Goal: Check status: Check status

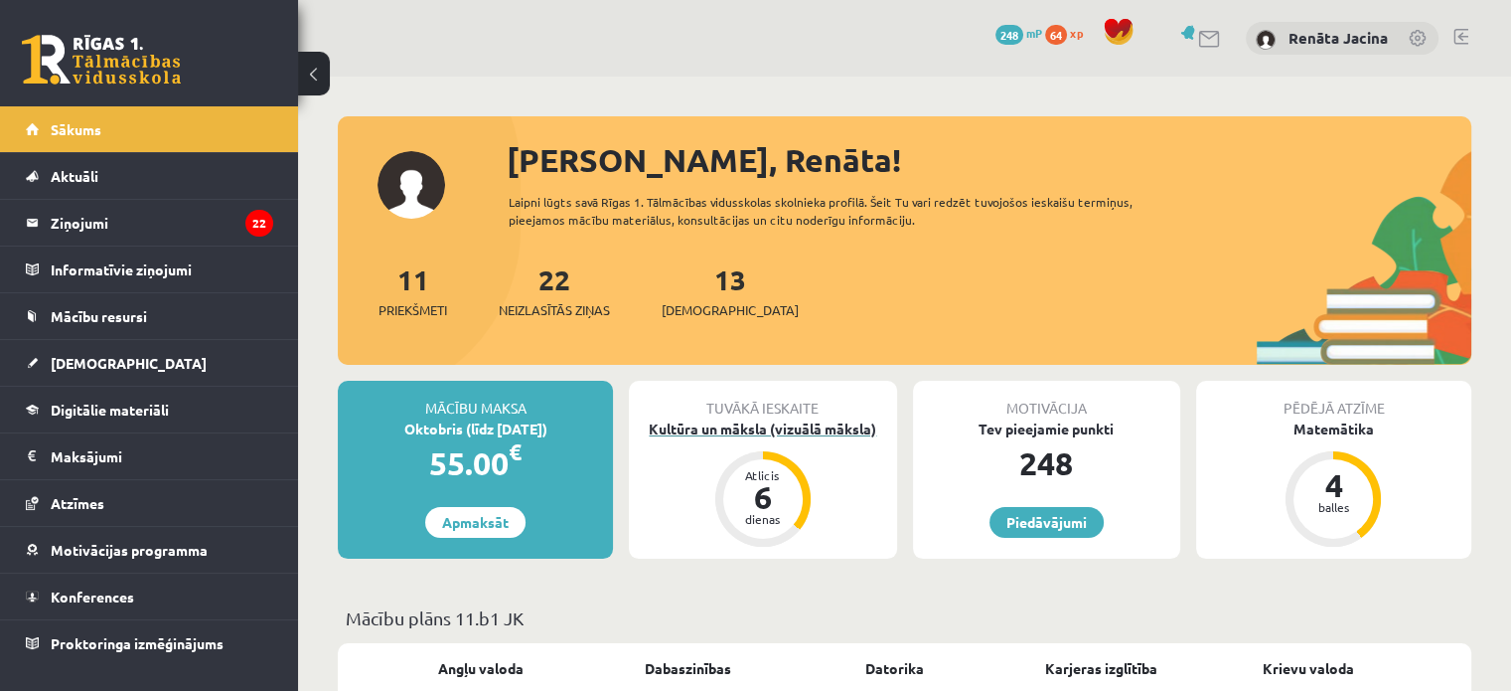
click at [818, 424] on div "Kultūra un māksla (vizuālā māksla)" at bounding box center [762, 428] width 267 height 21
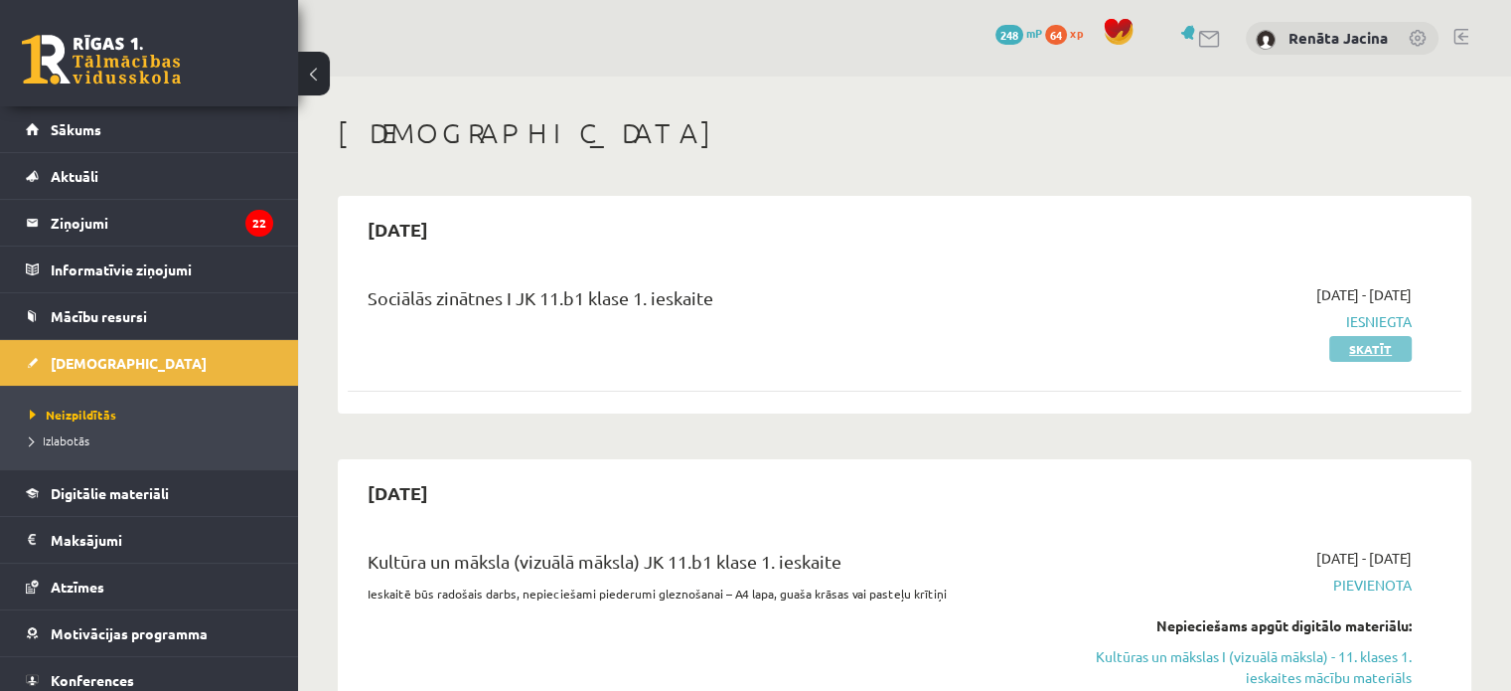
click at [1345, 354] on link "Skatīt" at bounding box center [1371, 349] width 82 height 26
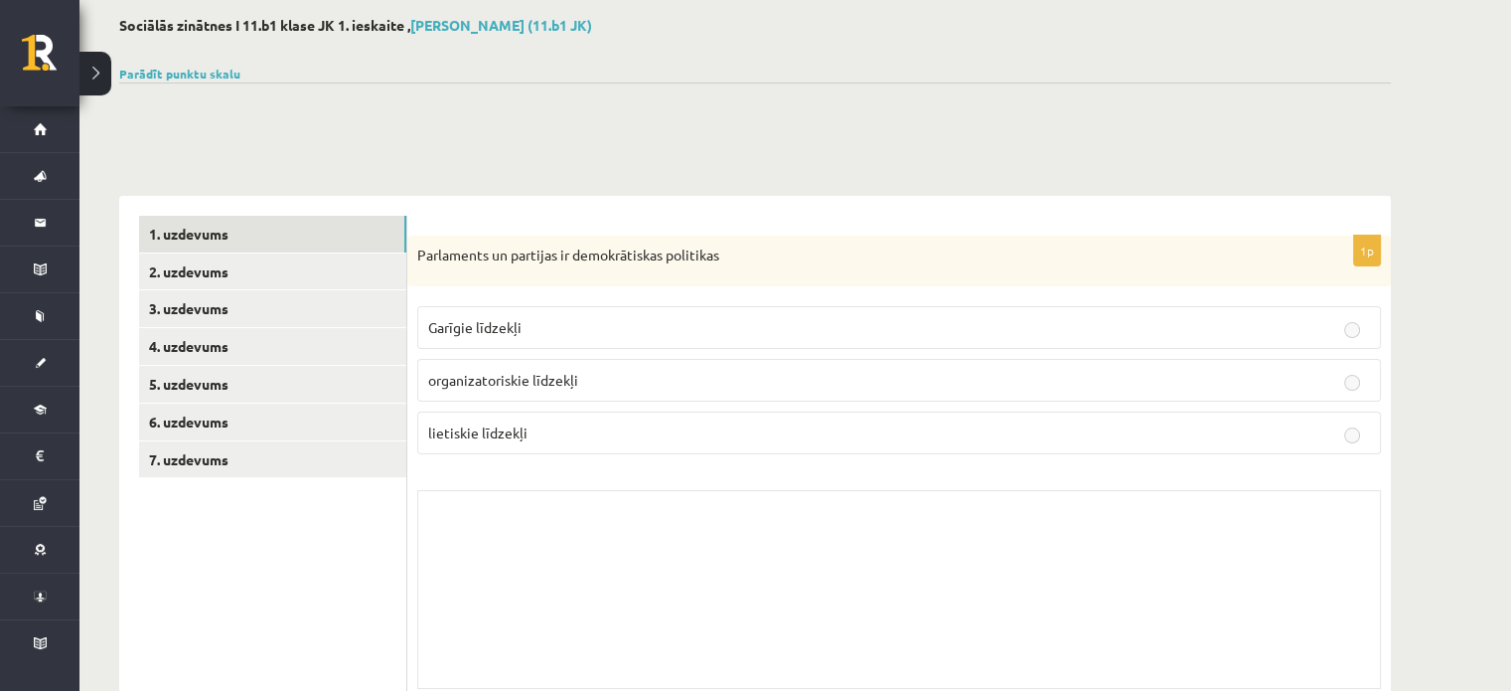
scroll to position [199, 0]
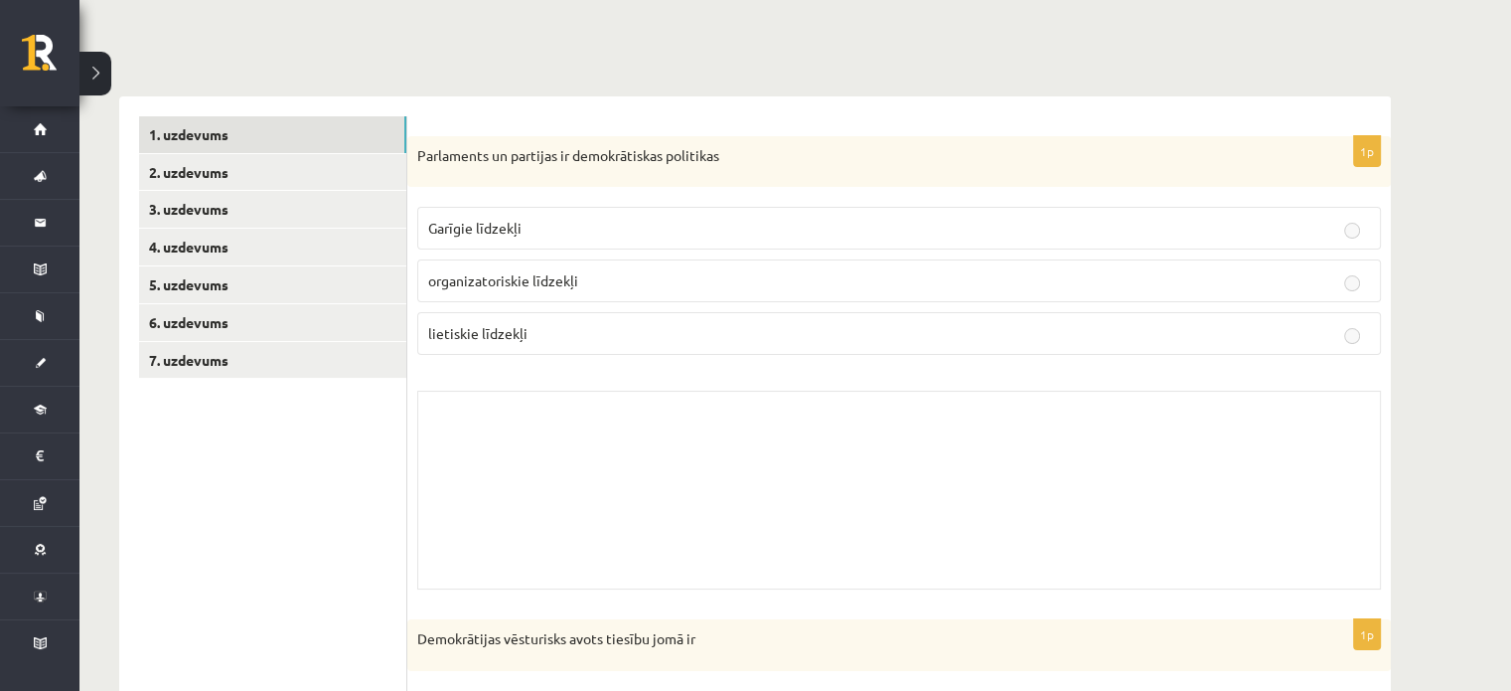
click at [556, 274] on span "organizatoriskie līdzekļi" at bounding box center [503, 280] width 150 height 18
click at [726, 329] on p "lietiskie līdzekļi" at bounding box center [899, 333] width 942 height 21
click at [779, 272] on p "organizatoriskie līdzekļi" at bounding box center [899, 280] width 942 height 21
click at [223, 357] on link "7. uzdevums" at bounding box center [272, 360] width 267 height 37
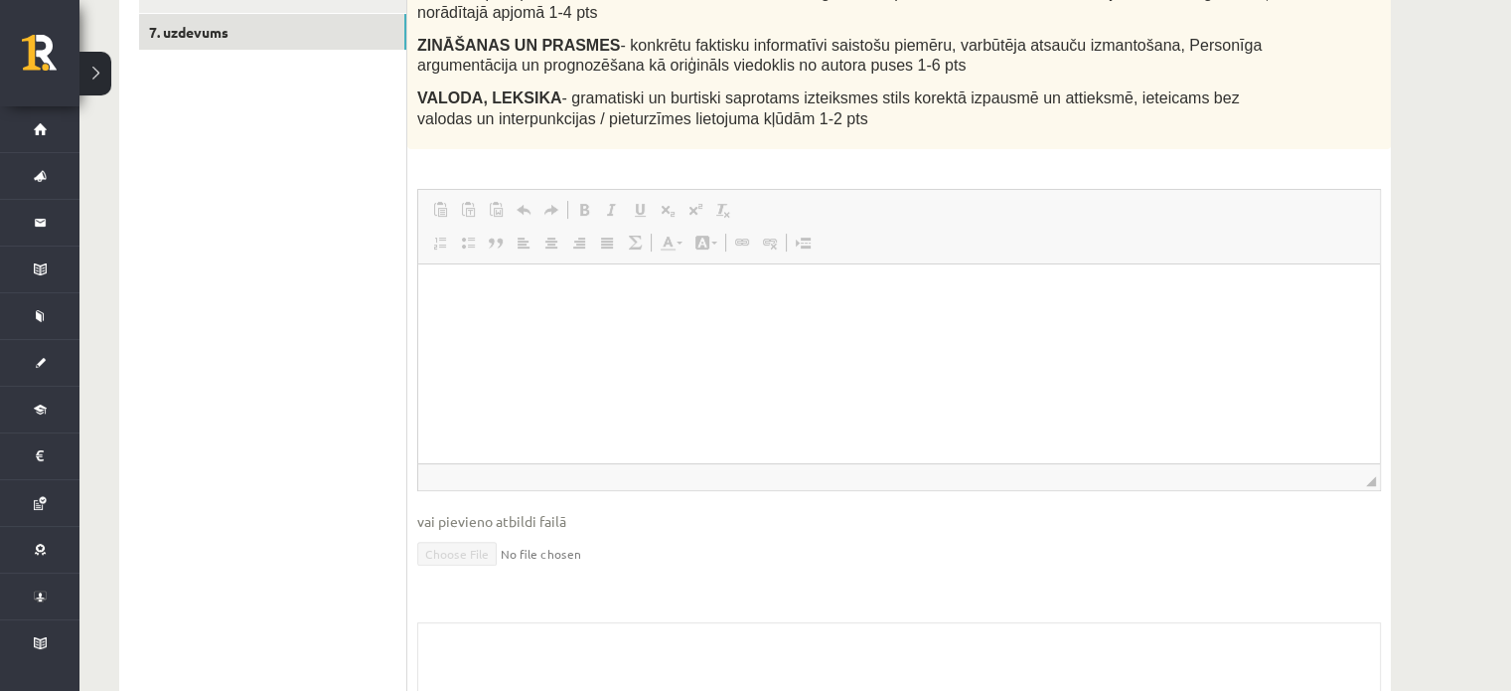
scroll to position [0, 0]
click at [488, 325] on html at bounding box center [899, 294] width 962 height 61
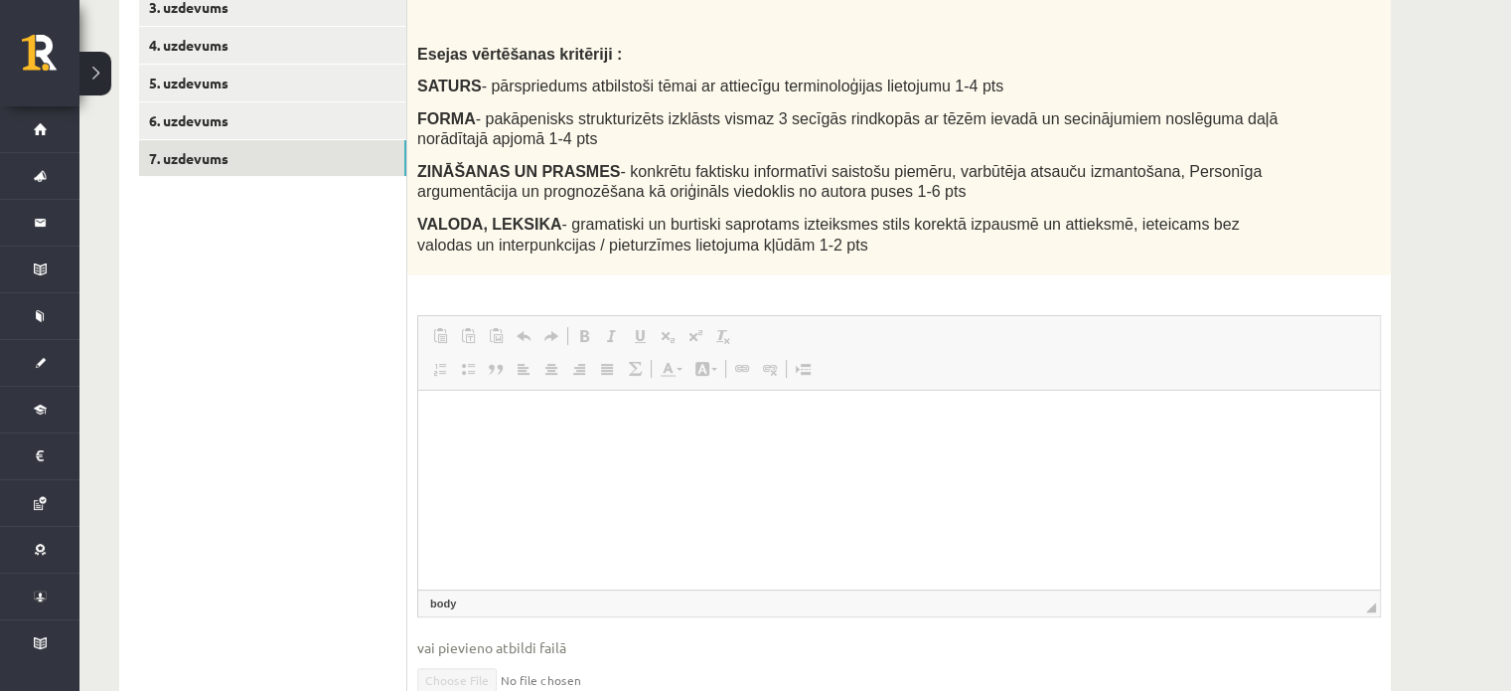
scroll to position [327, 0]
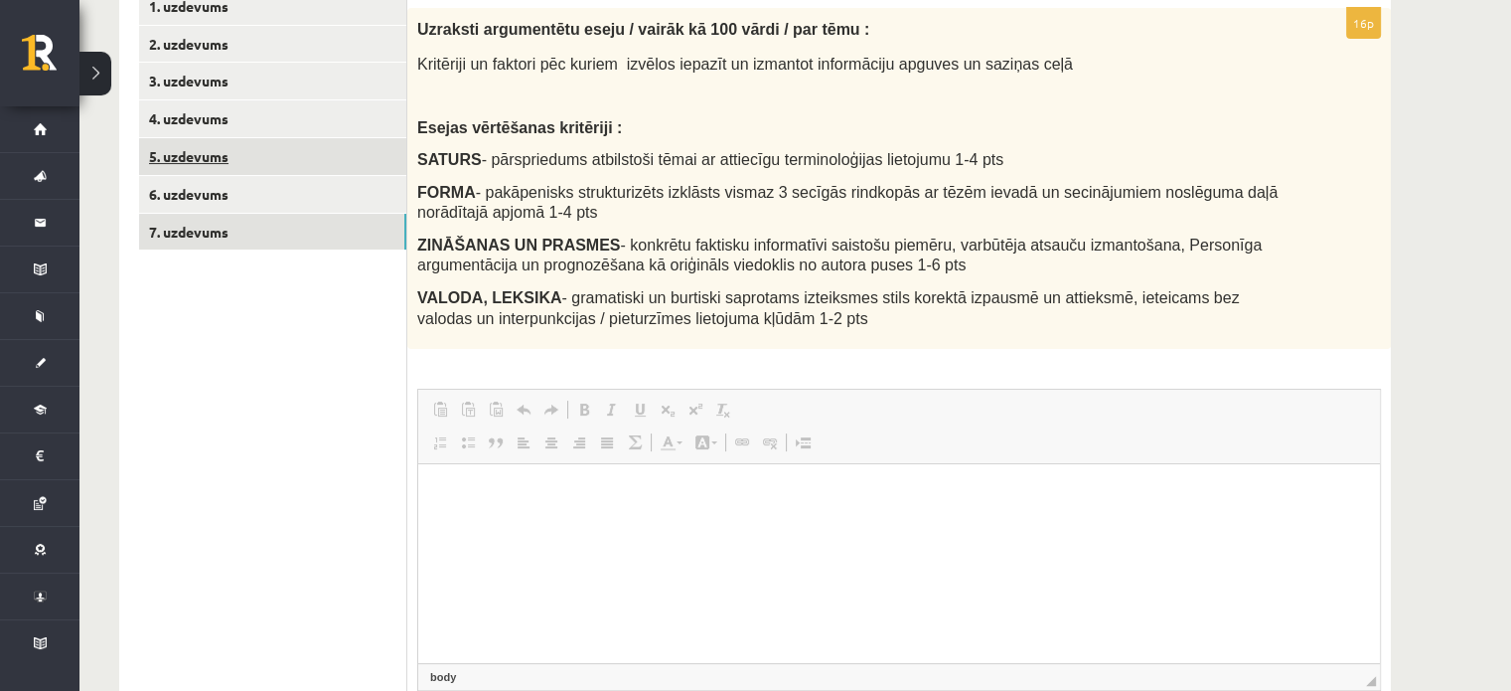
click at [247, 140] on link "5. uzdevums" at bounding box center [272, 156] width 267 height 37
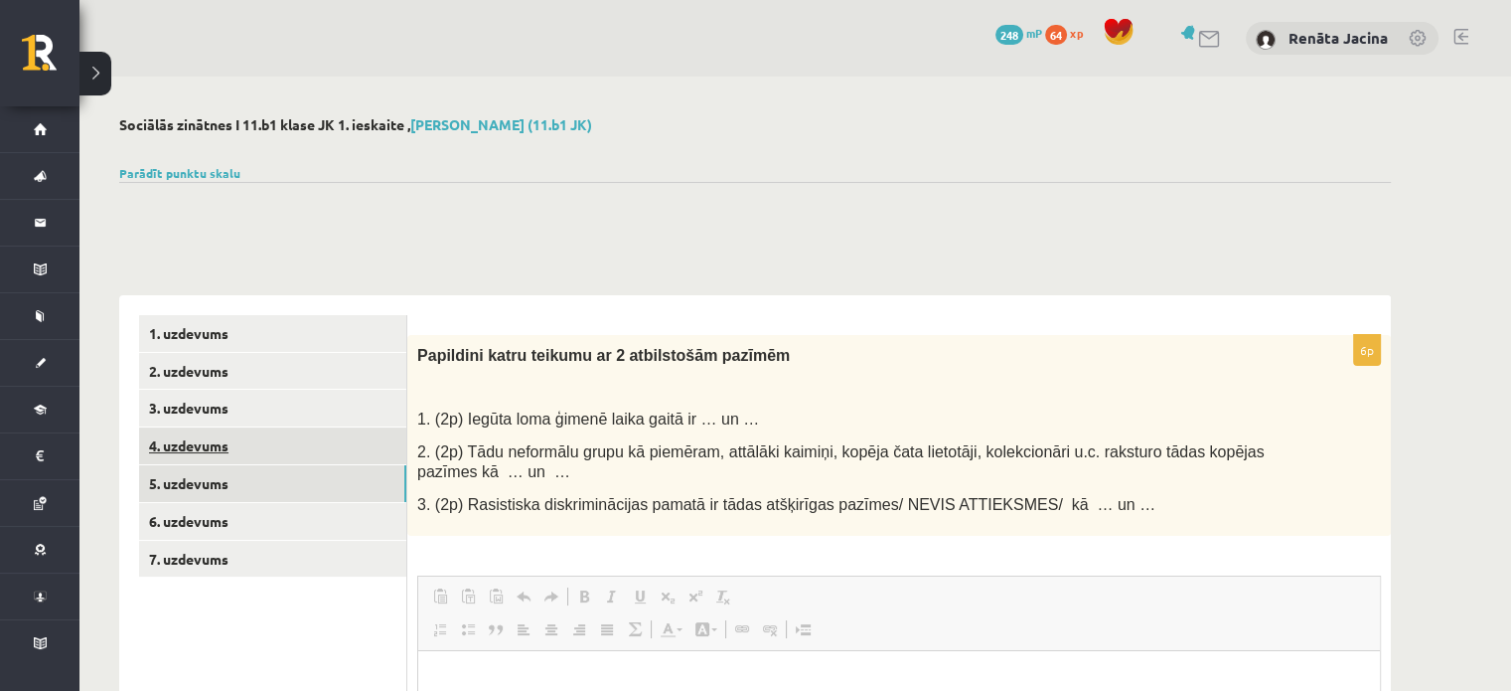
scroll to position [0, 0]
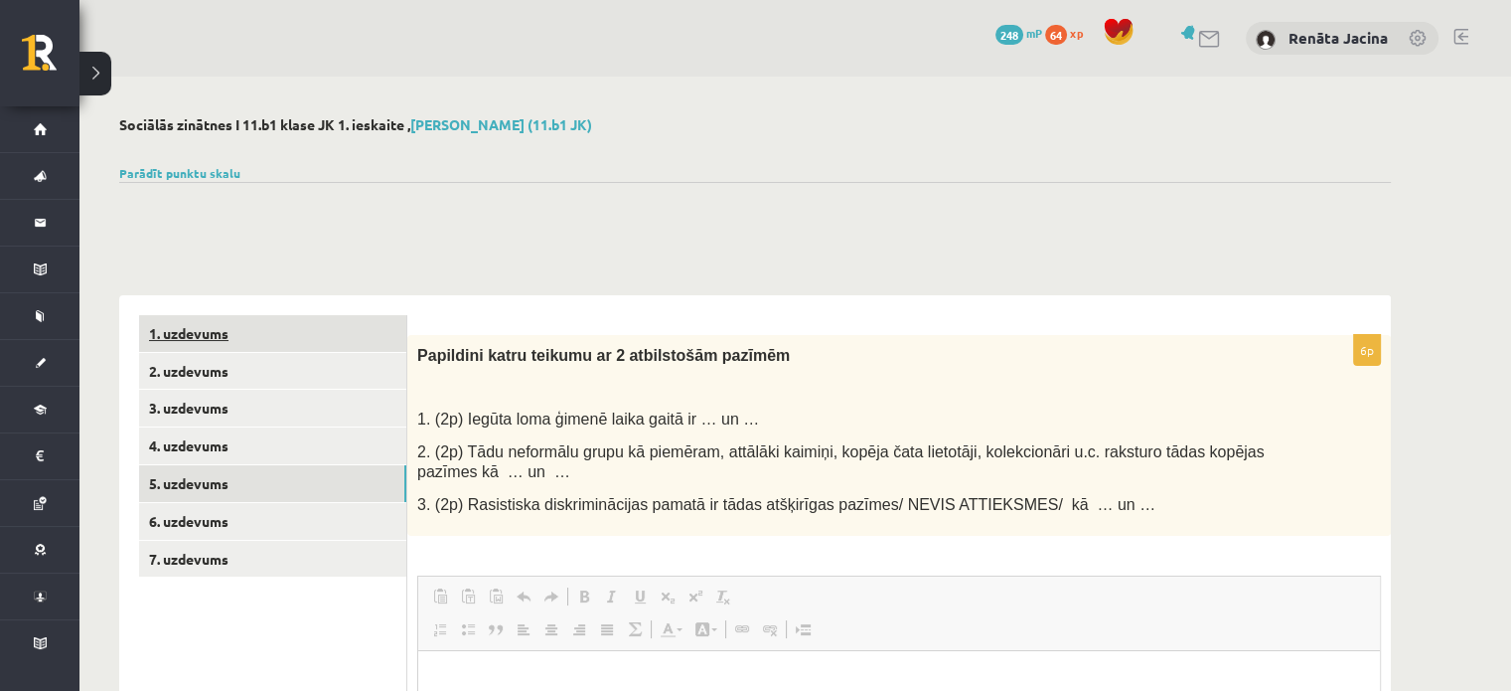
click at [219, 321] on link "1. uzdevums" at bounding box center [272, 333] width 267 height 37
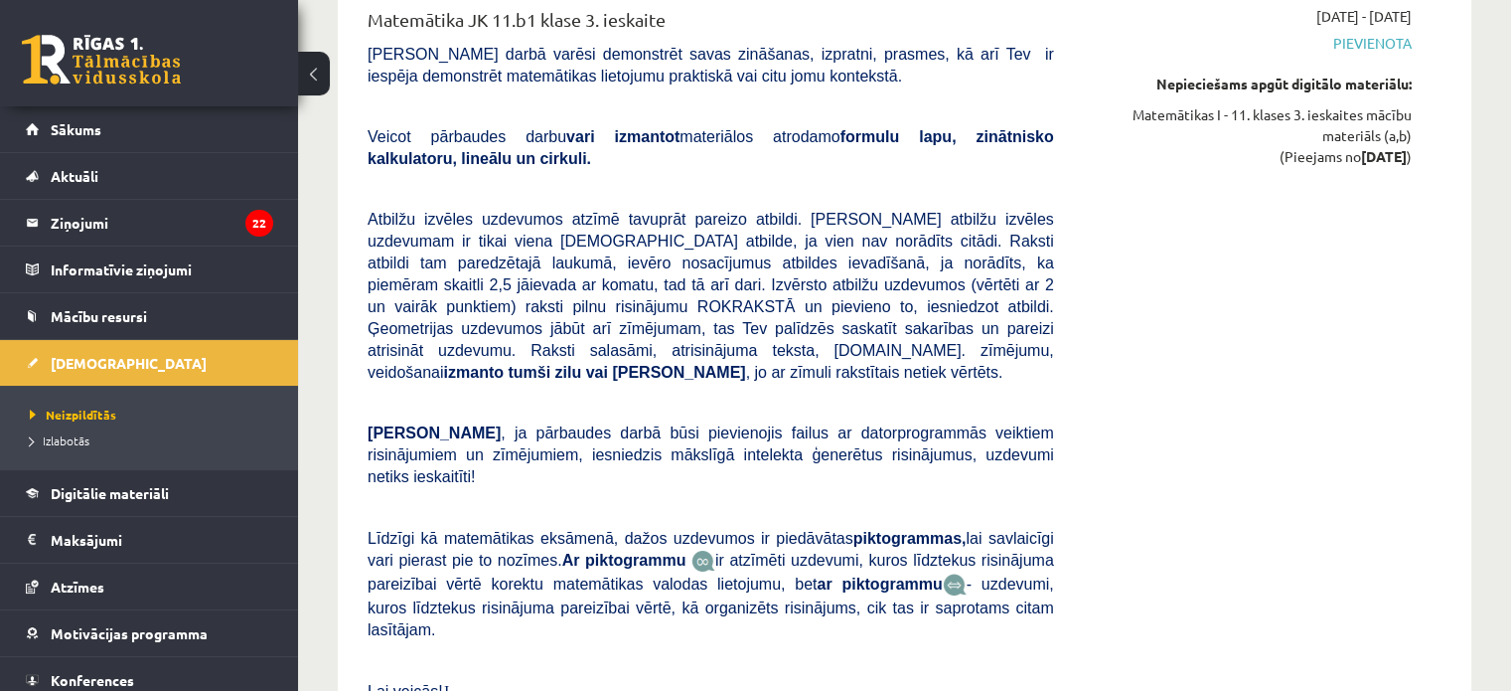
scroll to position [7353, 0]
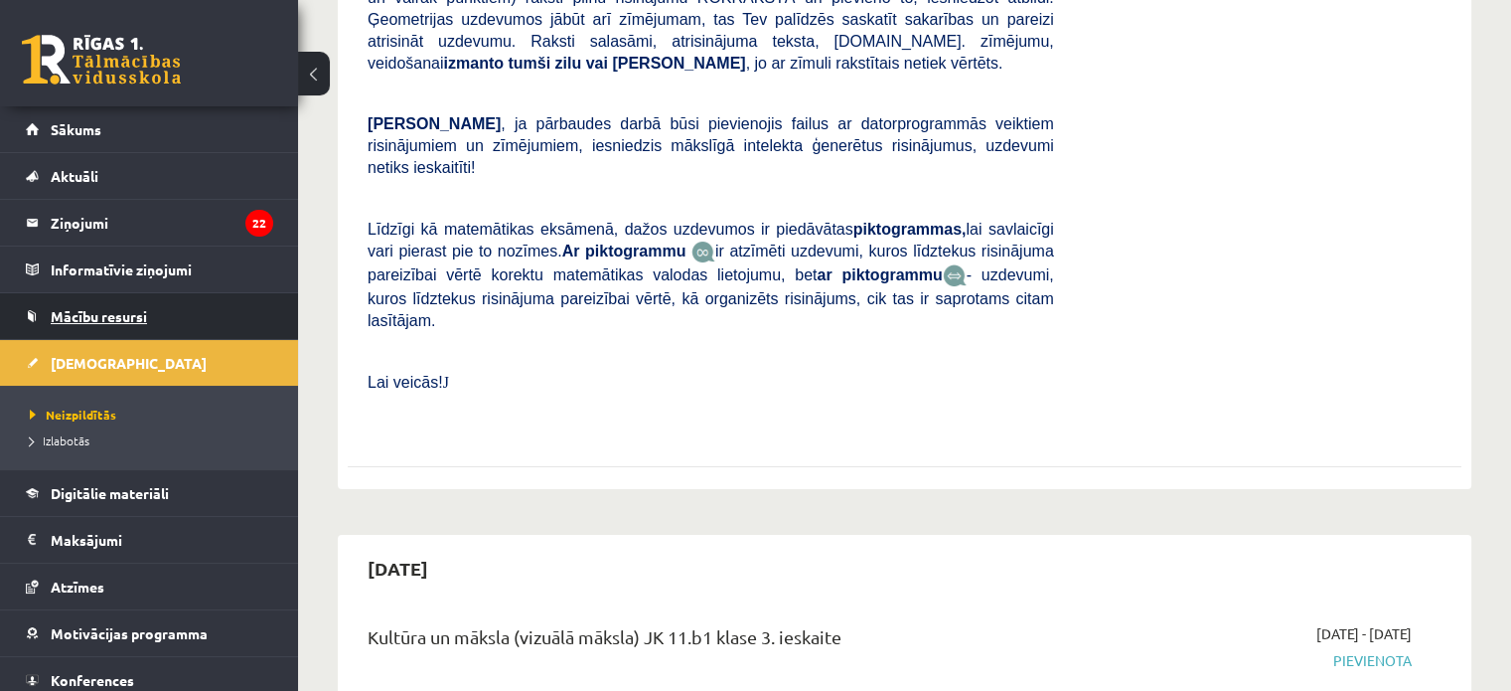
click at [126, 309] on span "Mācību resursi" at bounding box center [99, 316] width 96 height 18
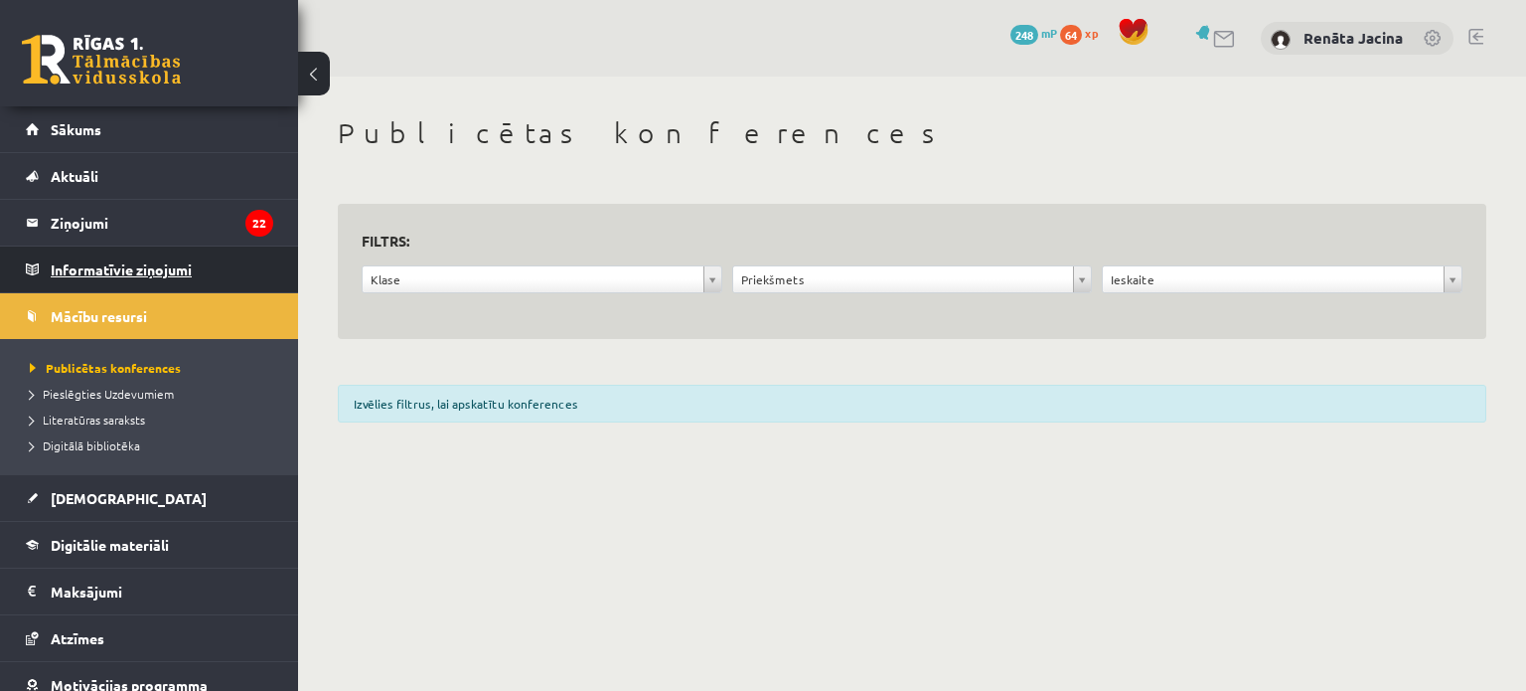
click at [135, 268] on legend "Informatīvie ziņojumi 0" at bounding box center [162, 269] width 223 height 46
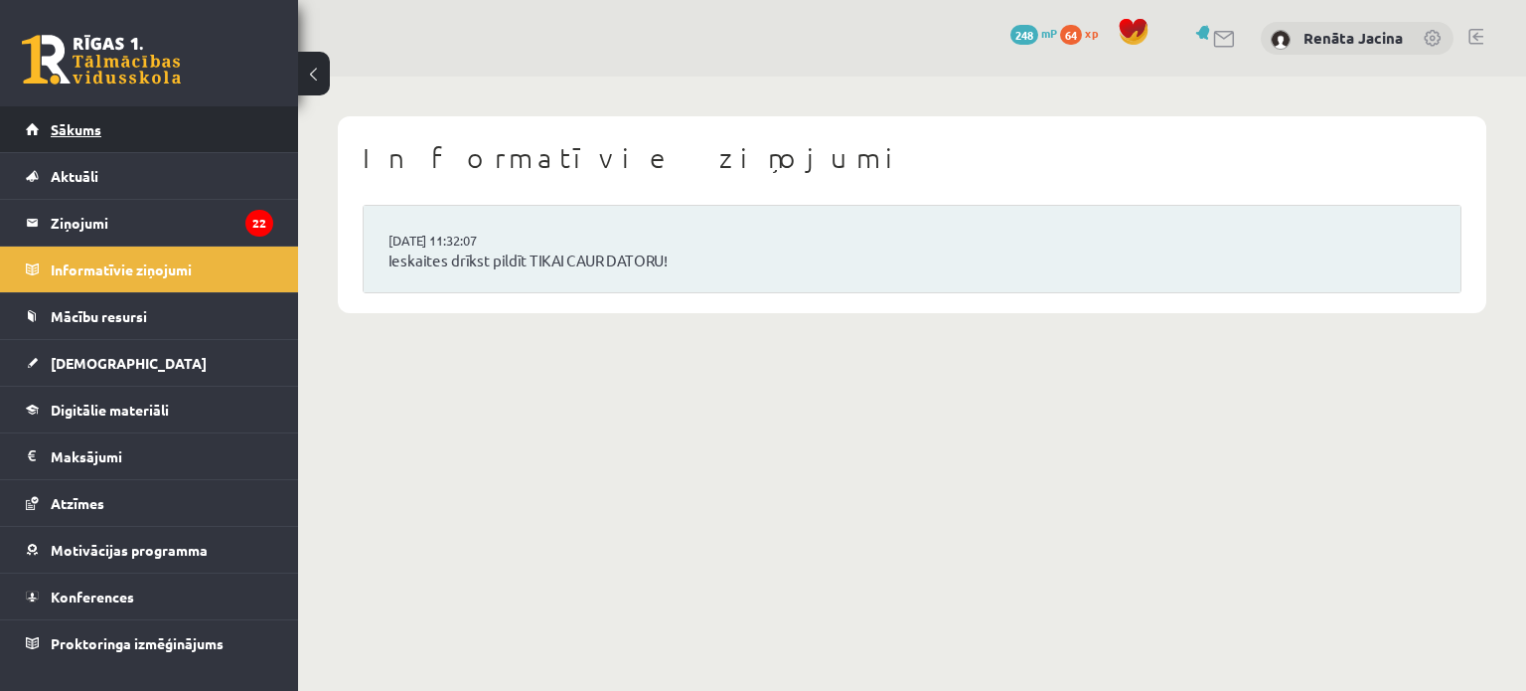
click at [129, 126] on link "Sākums" at bounding box center [149, 129] width 247 height 46
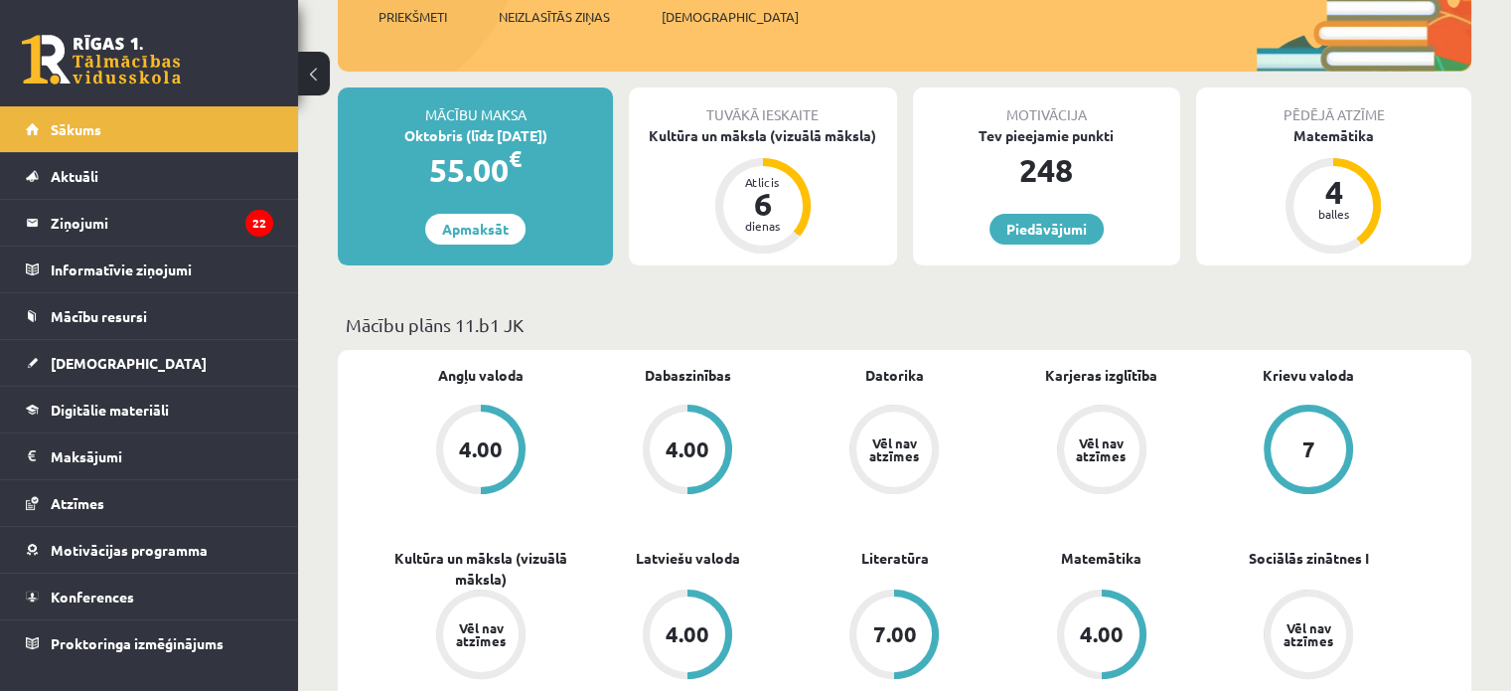
scroll to position [298, 0]
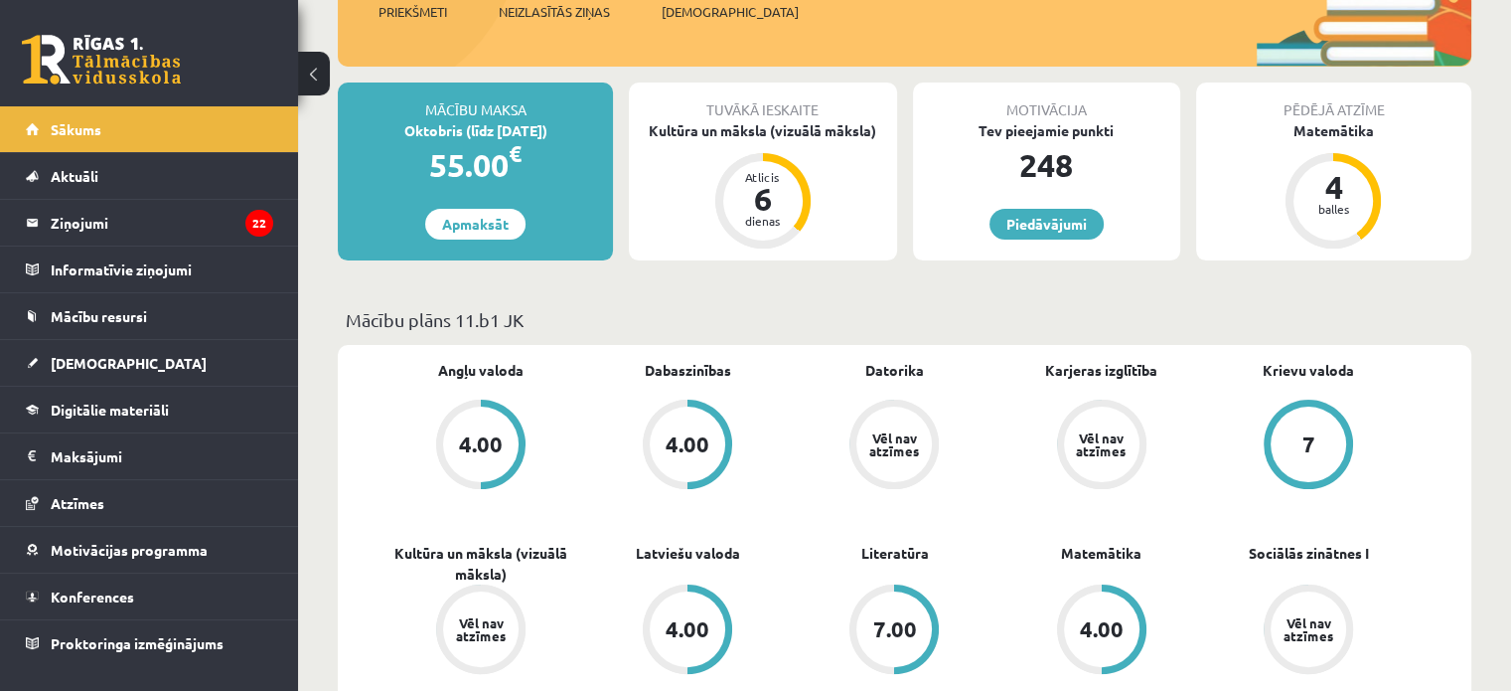
click at [917, 428] on div "Vēl nav atzīmes" at bounding box center [895, 444] width 76 height 76
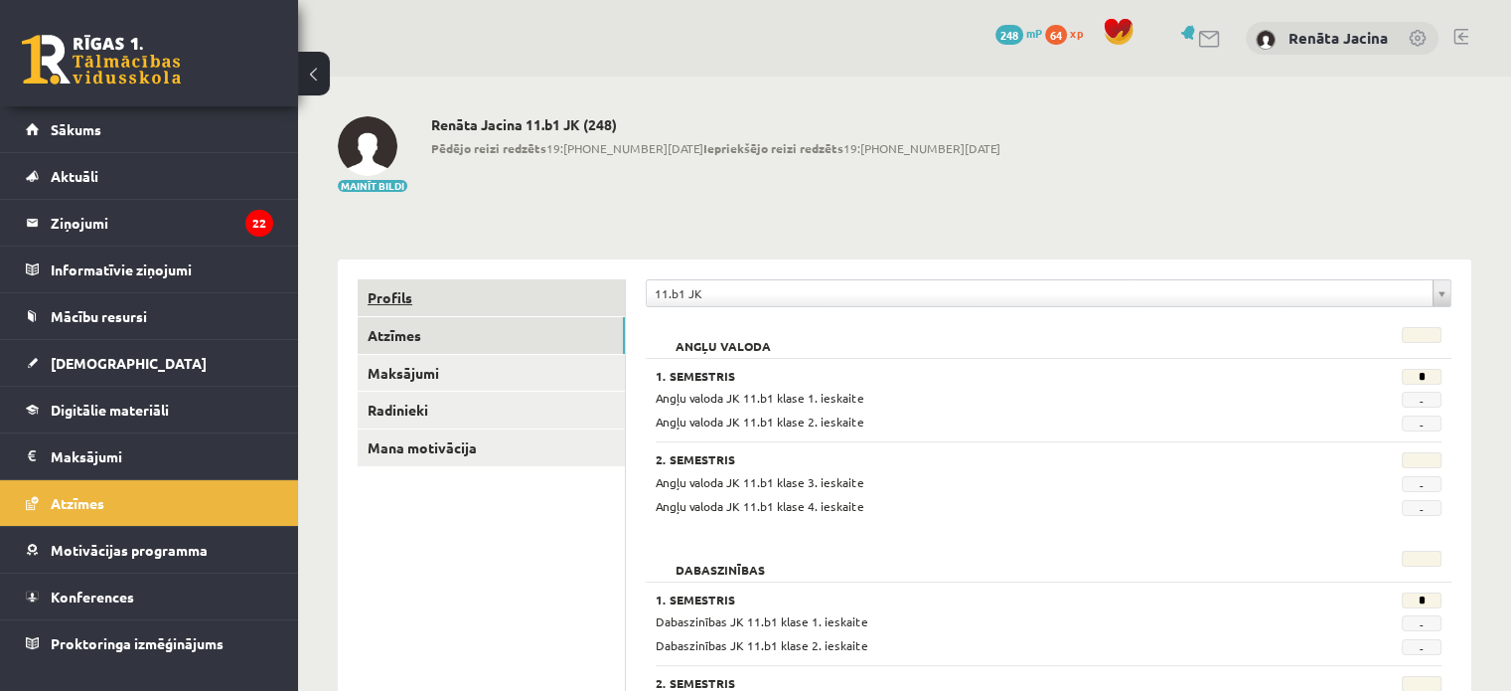
click at [409, 298] on link "Profils" at bounding box center [491, 297] width 267 height 37
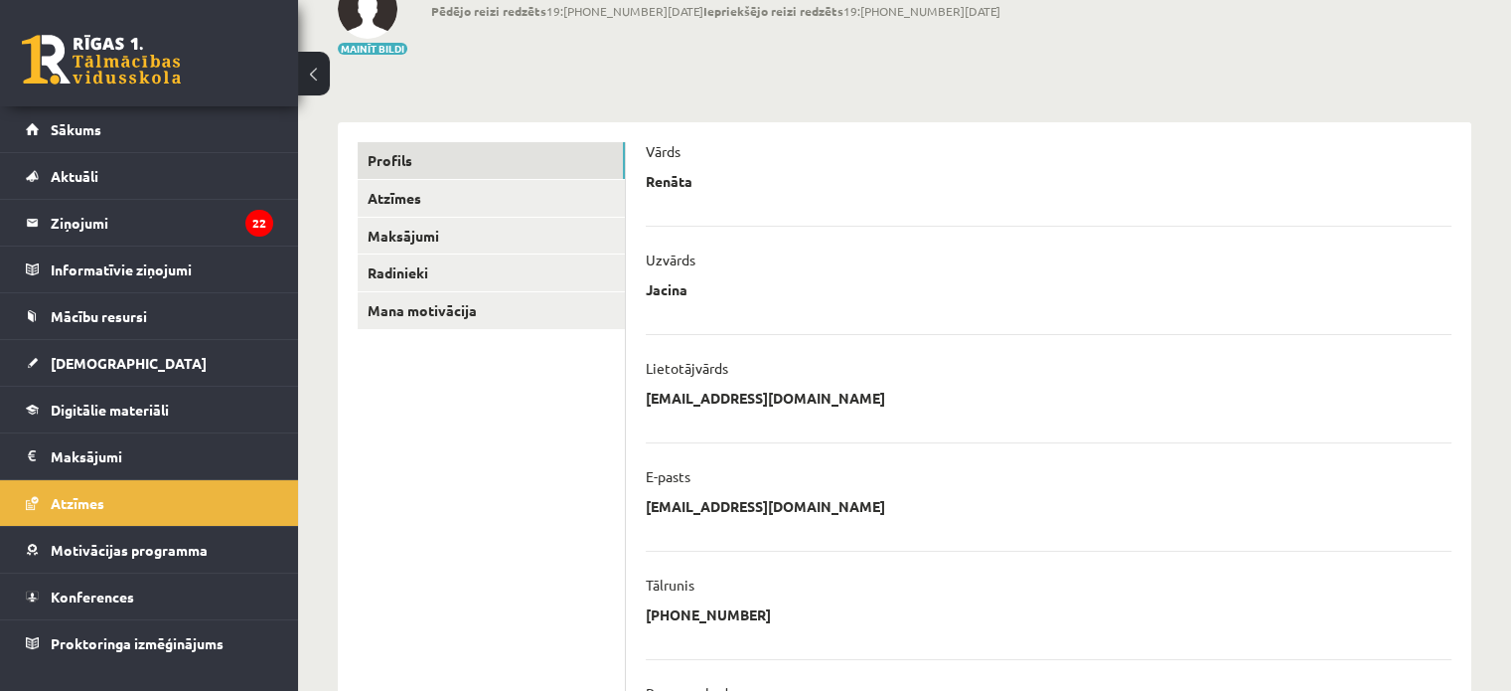
scroll to position [397, 0]
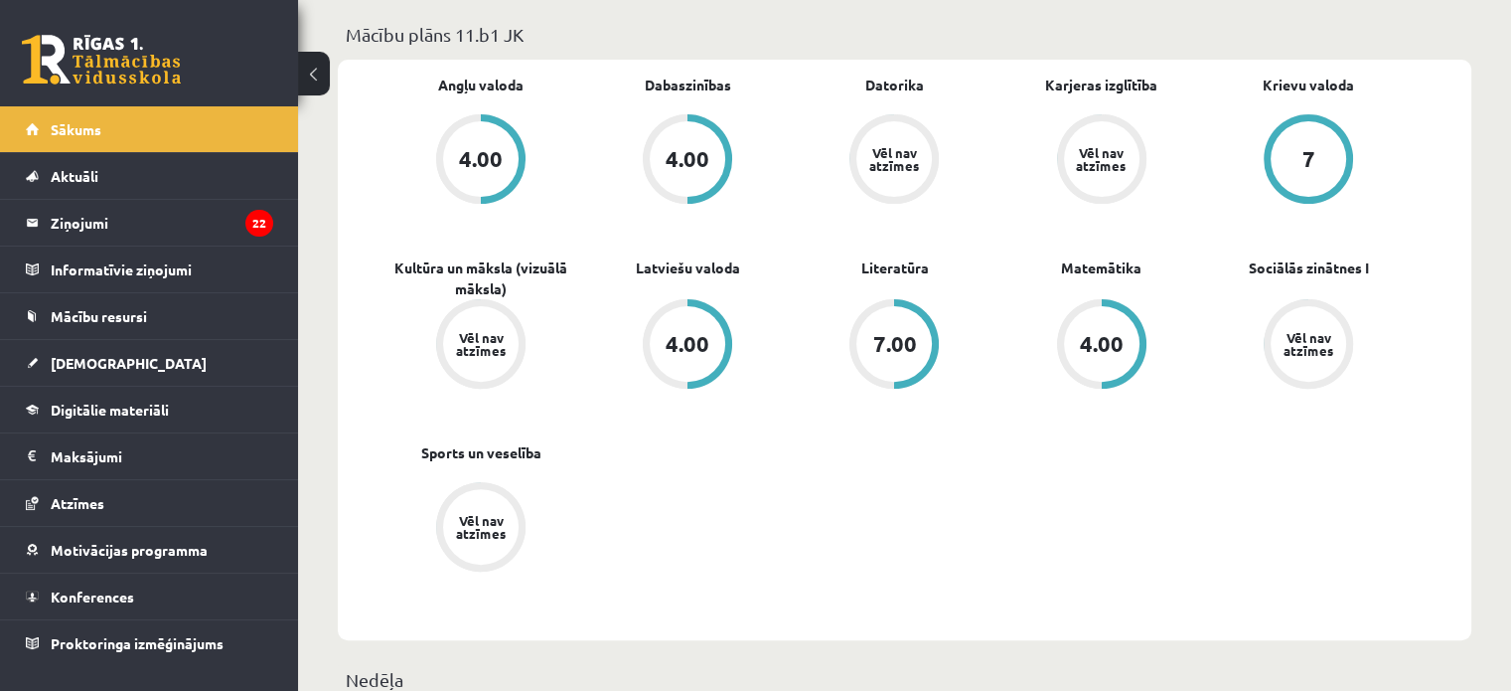
scroll to position [596, 0]
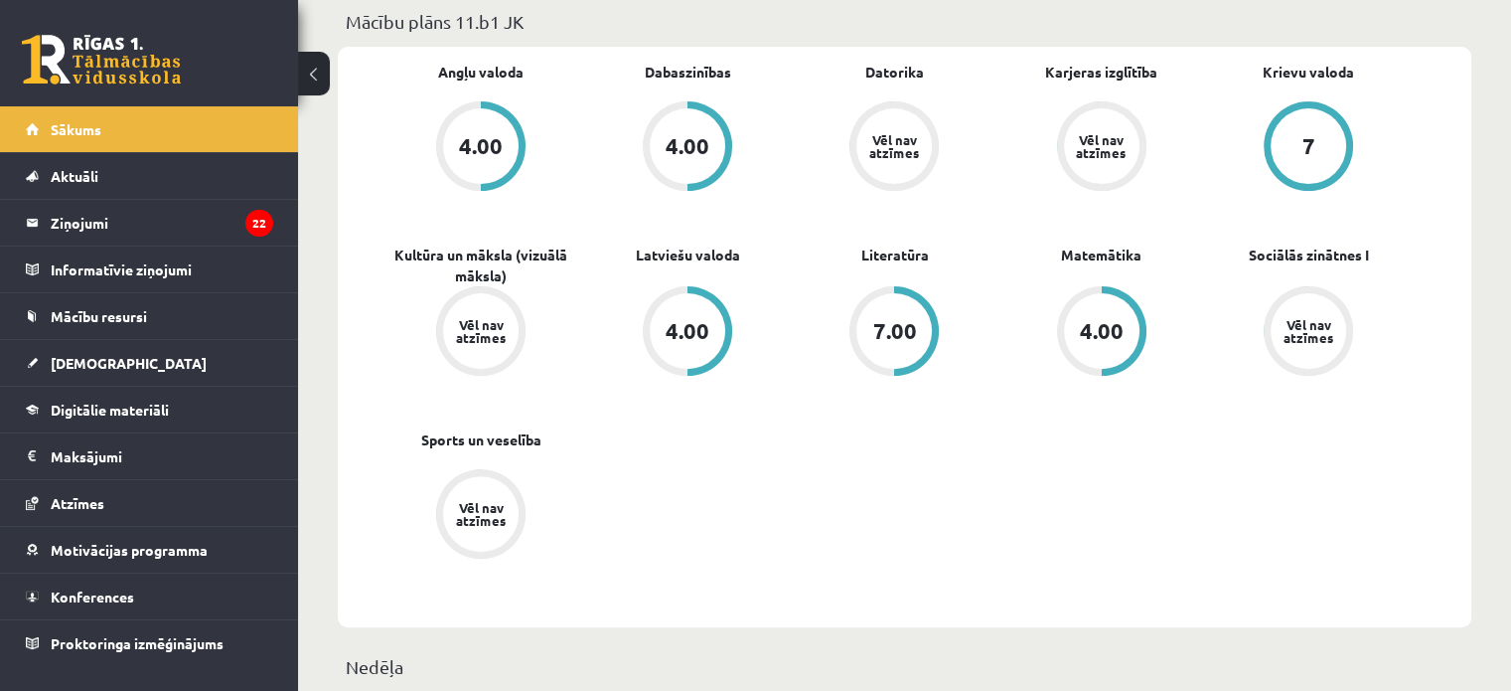
click at [500, 336] on div "Vēl nav atzīmes" at bounding box center [481, 331] width 56 height 26
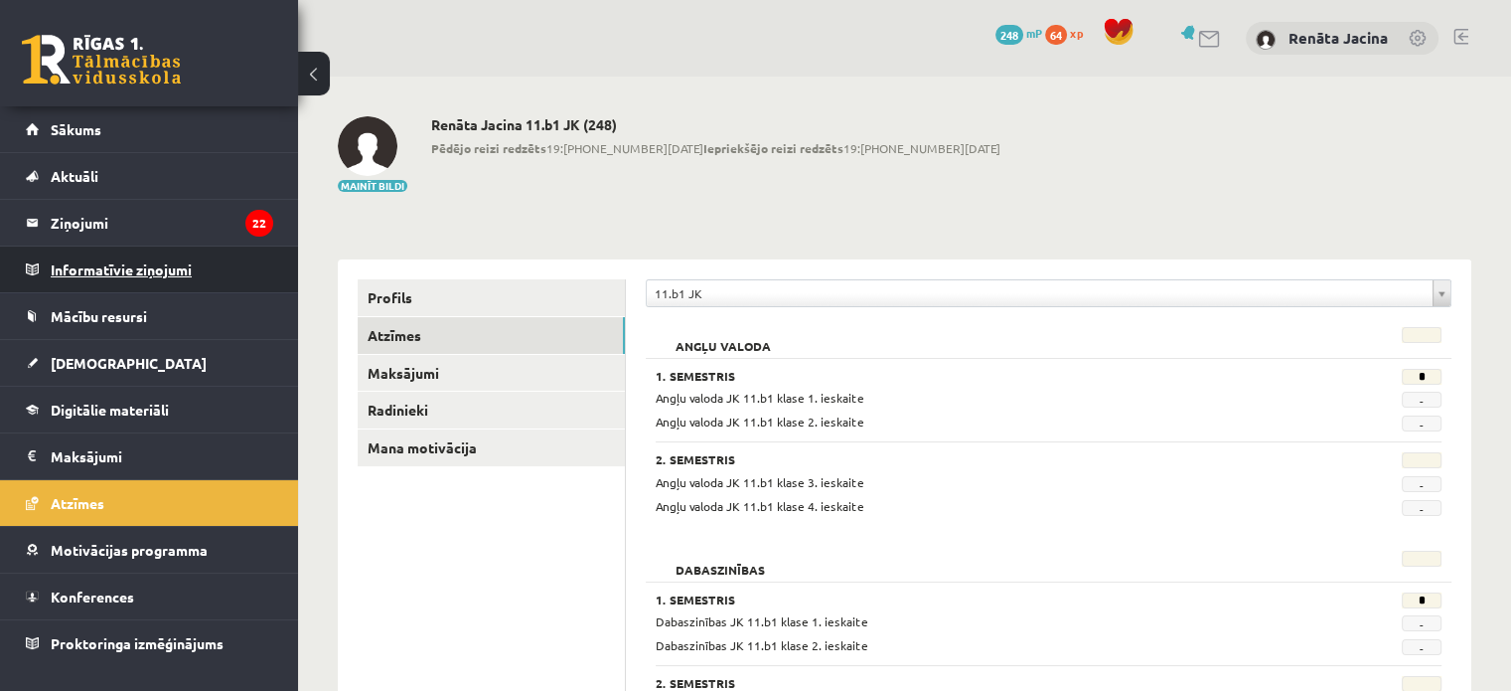
click at [119, 283] on legend "Informatīvie ziņojumi 0" at bounding box center [162, 269] width 223 height 46
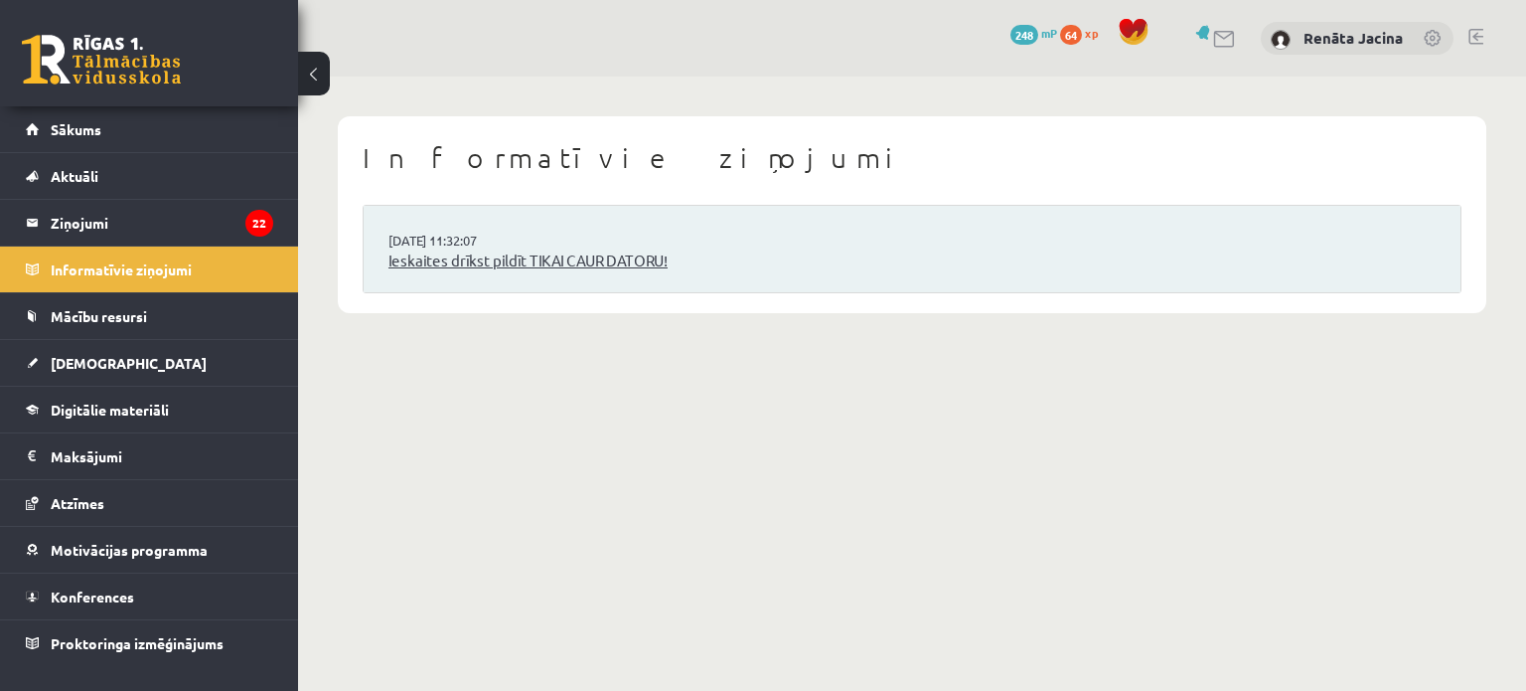
click at [541, 267] on link "Ieskaites drīkst pildīt TIKAI CAUR DATORU!" at bounding box center [912, 260] width 1047 height 23
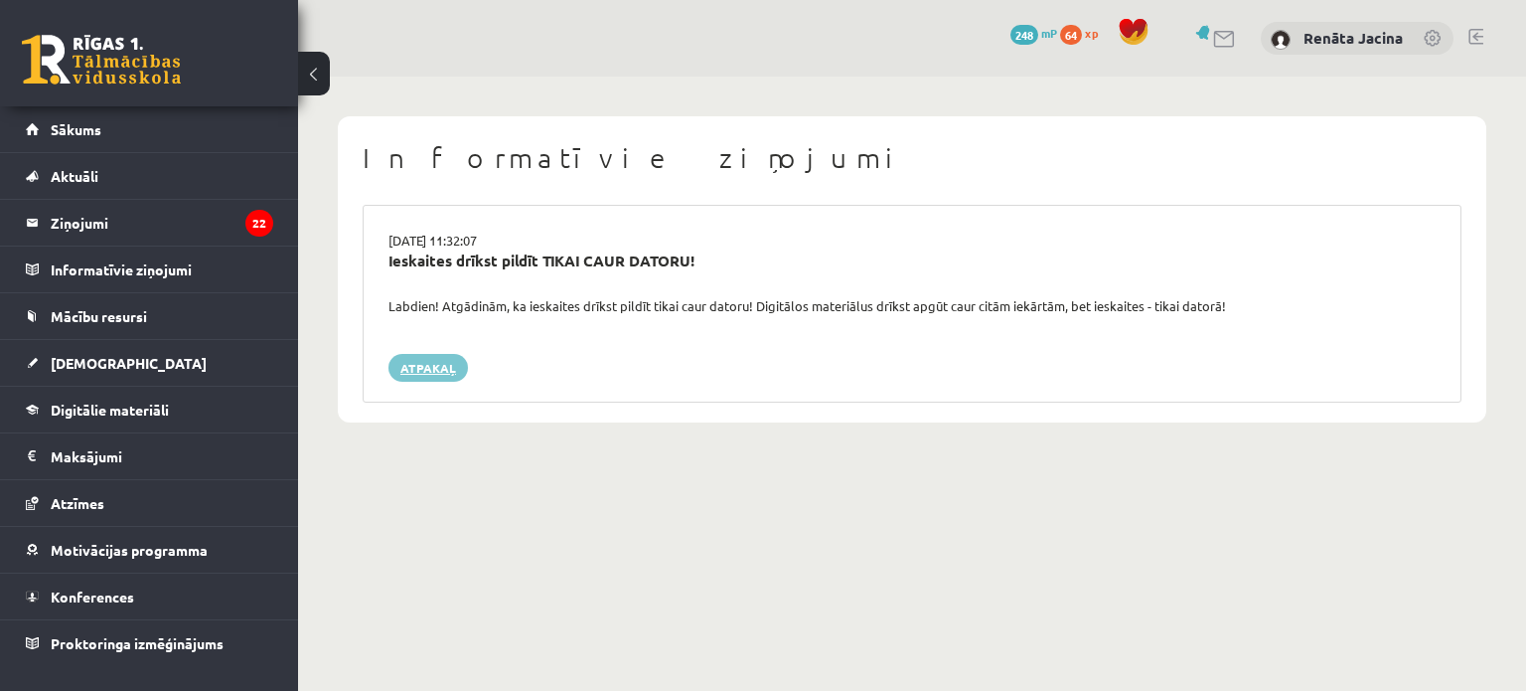
click at [421, 376] on link "Atpakaļ" at bounding box center [428, 368] width 79 height 28
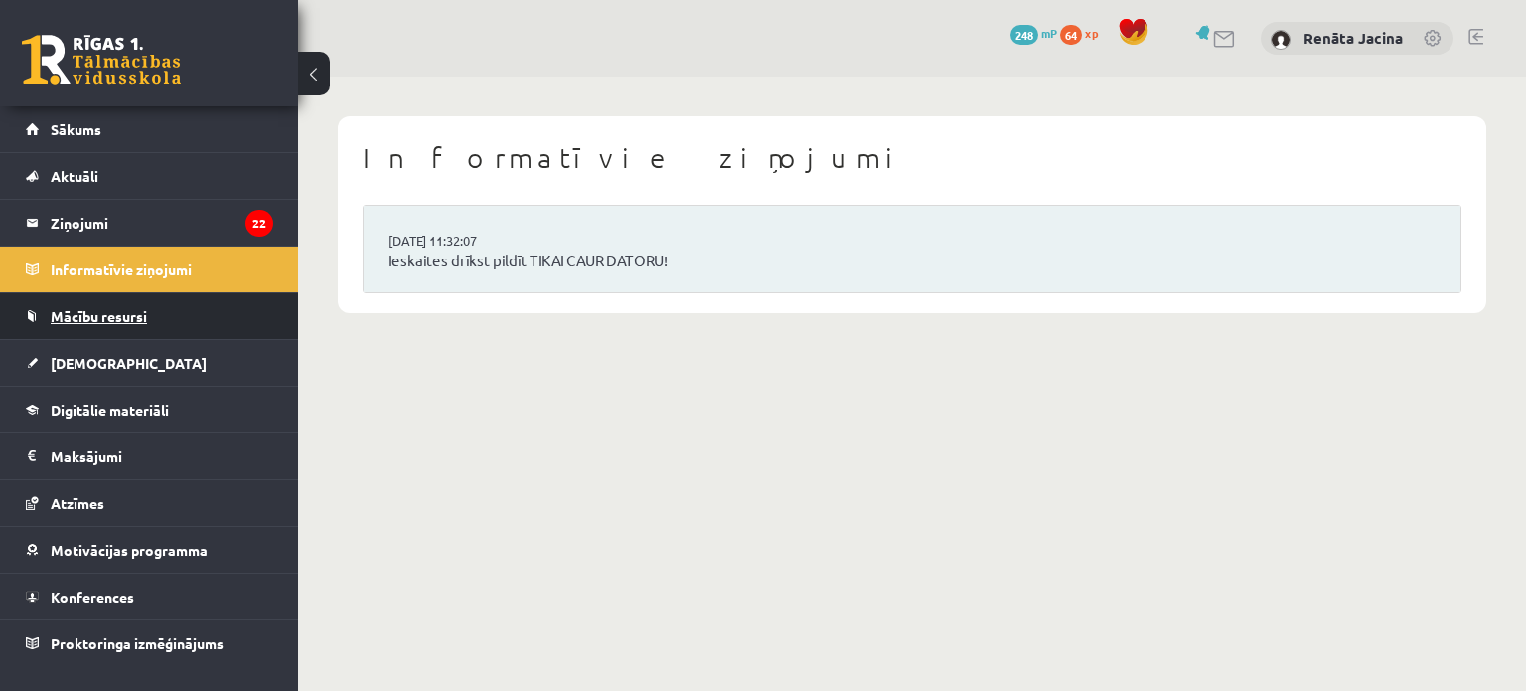
click at [180, 309] on link "Mācību resursi" at bounding box center [149, 316] width 247 height 46
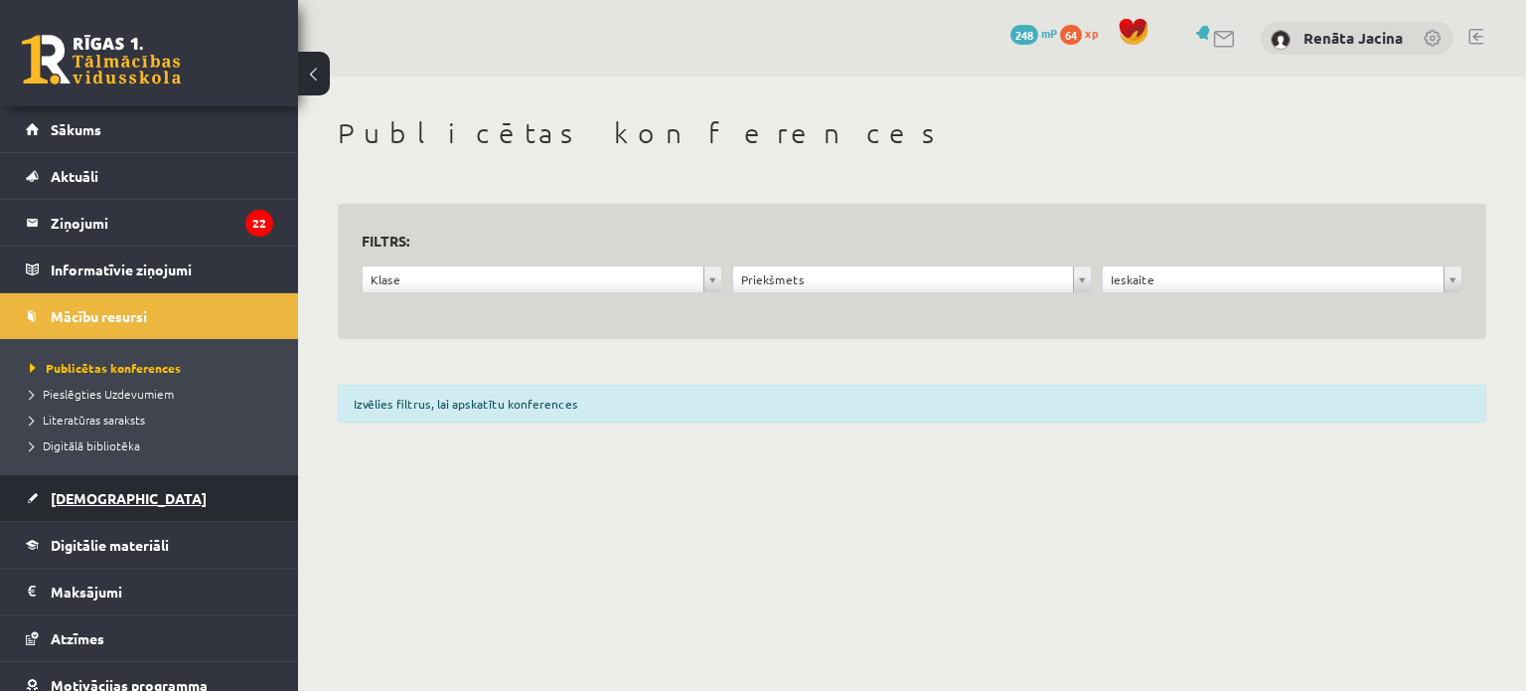
click at [153, 476] on link "[DEMOGRAPHIC_DATA]" at bounding box center [149, 498] width 247 height 46
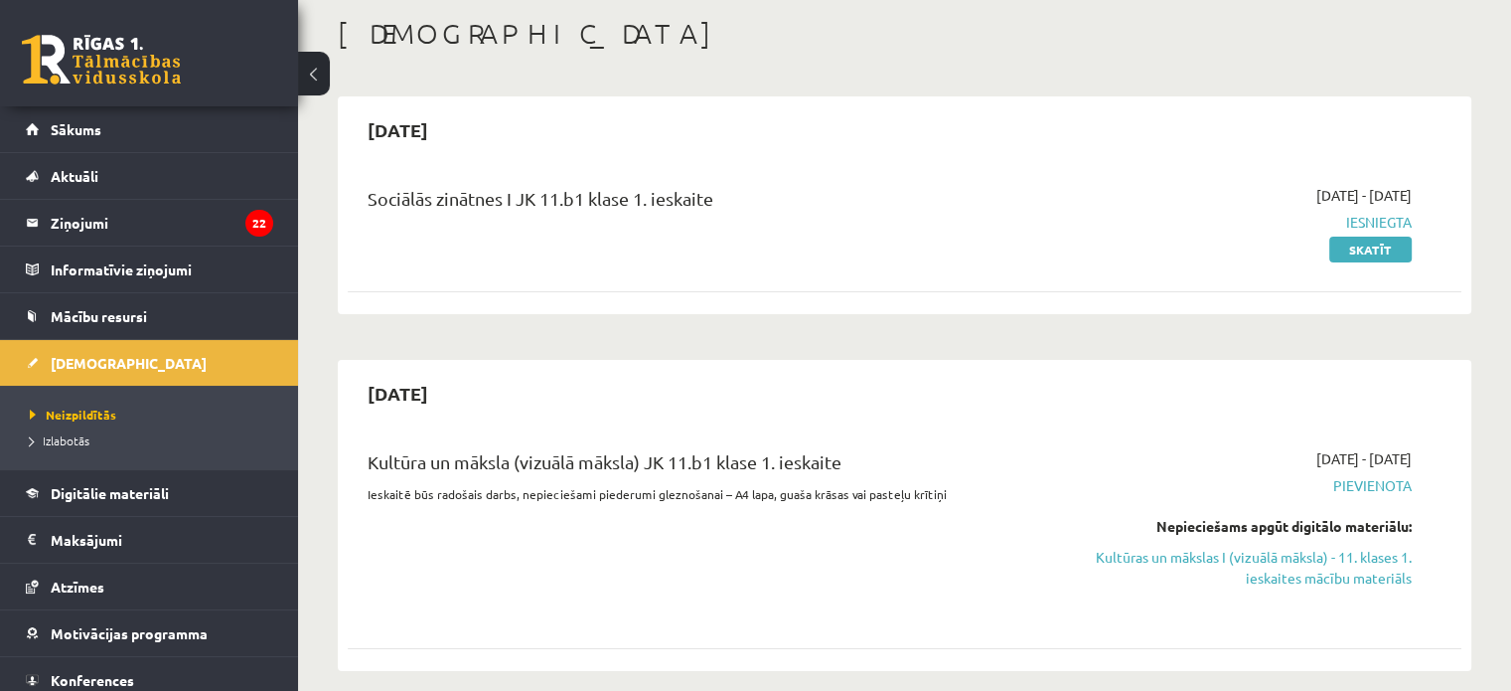
scroll to position [199, 0]
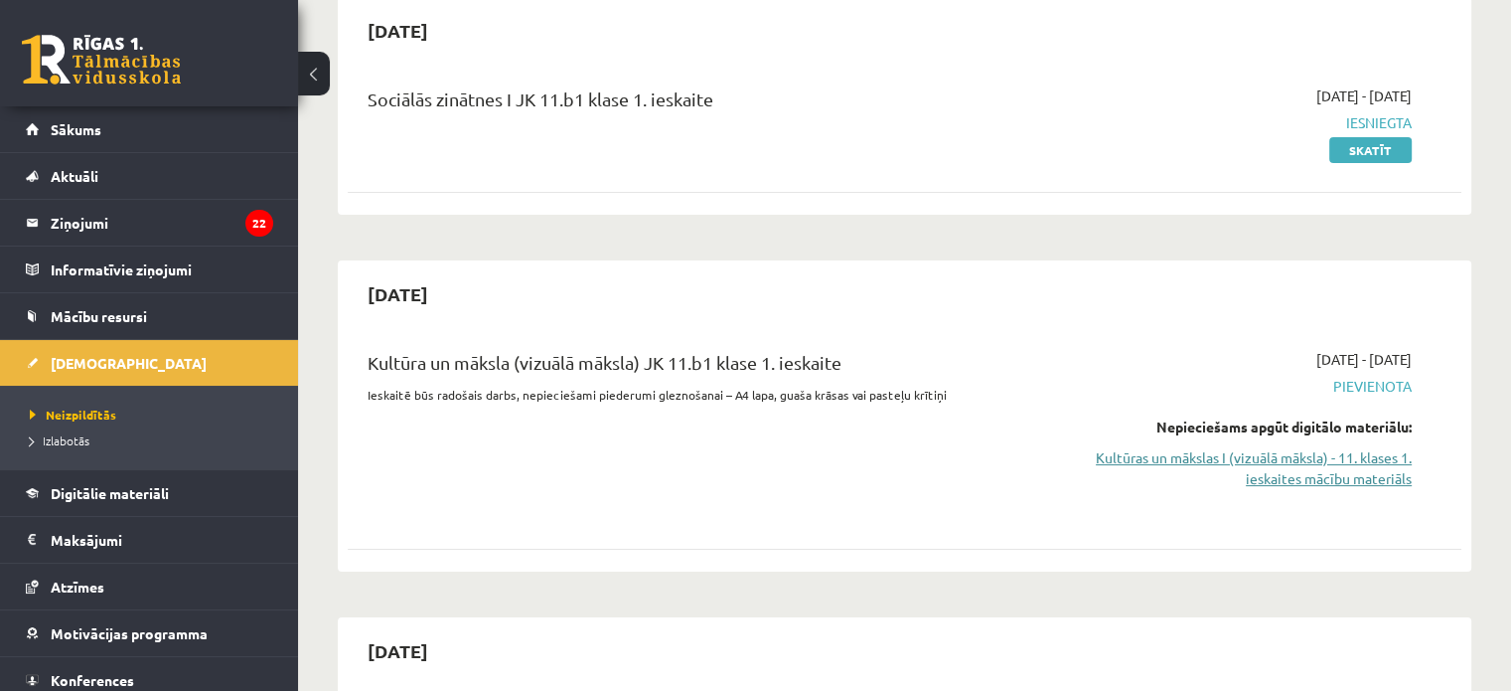
click at [1369, 472] on link "Kultūras un mākslas I (vizuālā māksla) - 11. klases 1. ieskaites mācību materiā…" at bounding box center [1248, 468] width 328 height 42
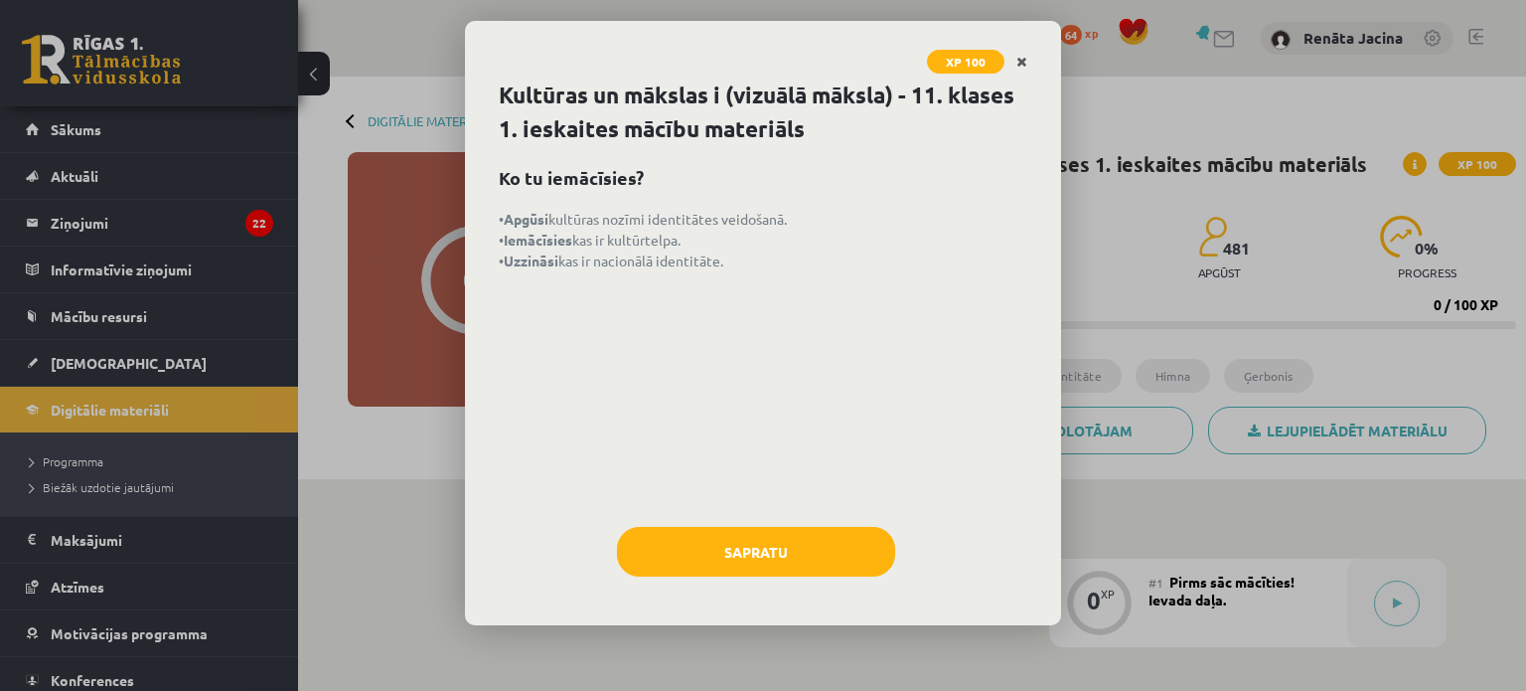
click at [1017, 65] on icon "Close" at bounding box center [1022, 63] width 11 height 14
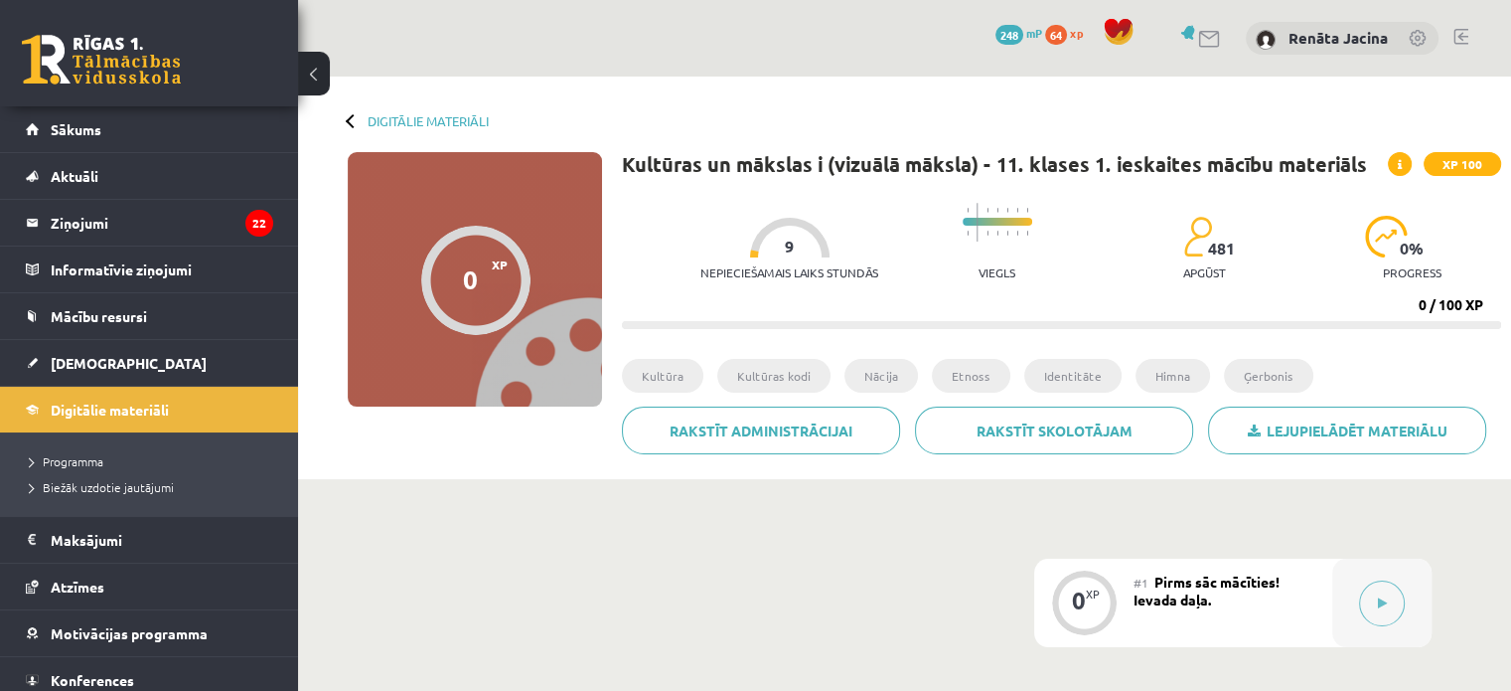
click at [313, 79] on button at bounding box center [314, 74] width 32 height 44
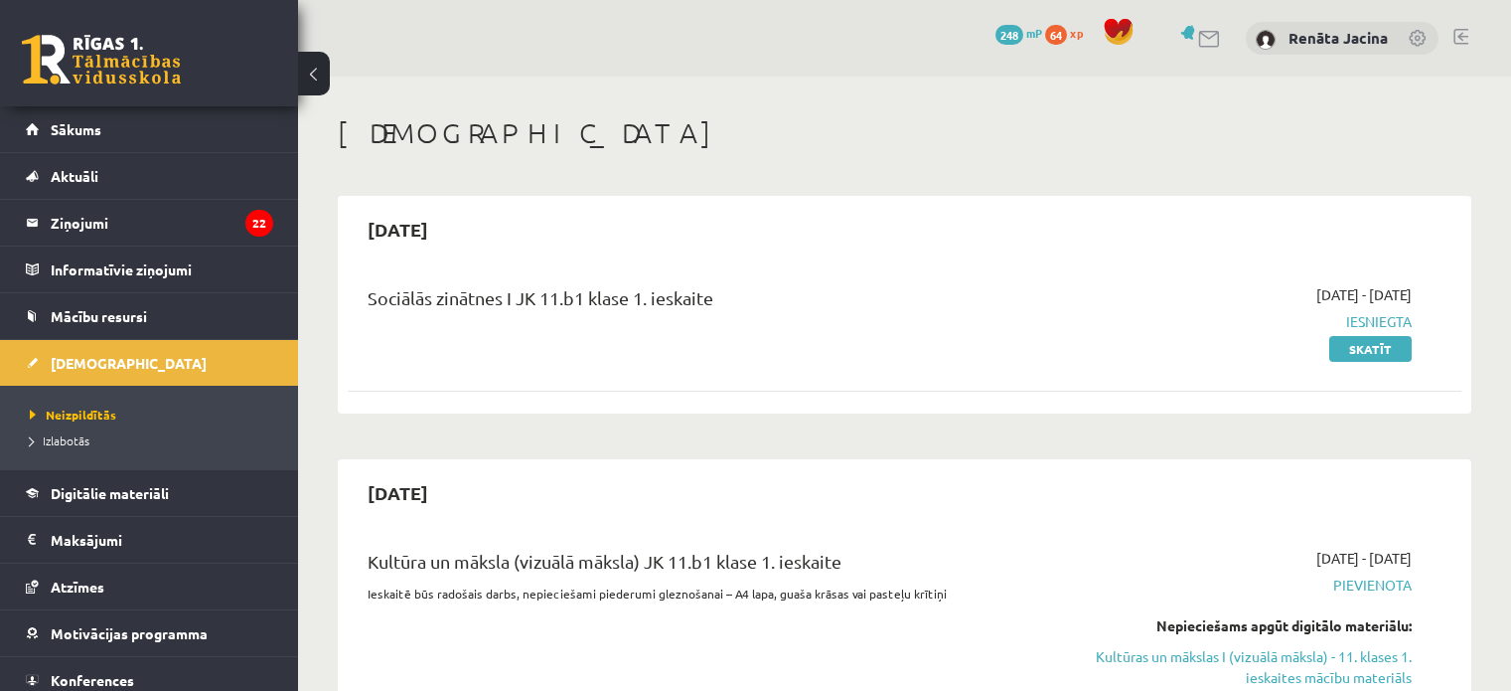
scroll to position [199, 0]
